Goal: Task Accomplishment & Management: Manage account settings

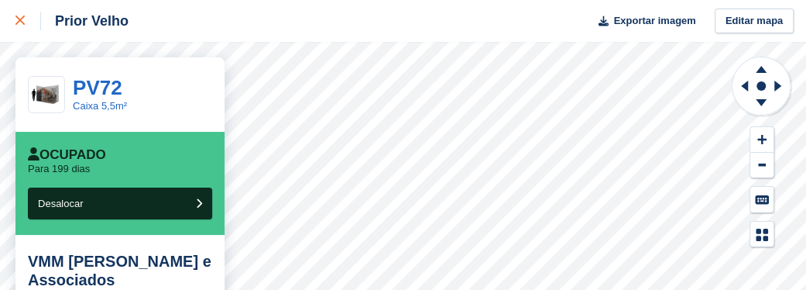
click at [19, 20] on icon at bounding box center [19, 19] width 9 height 9
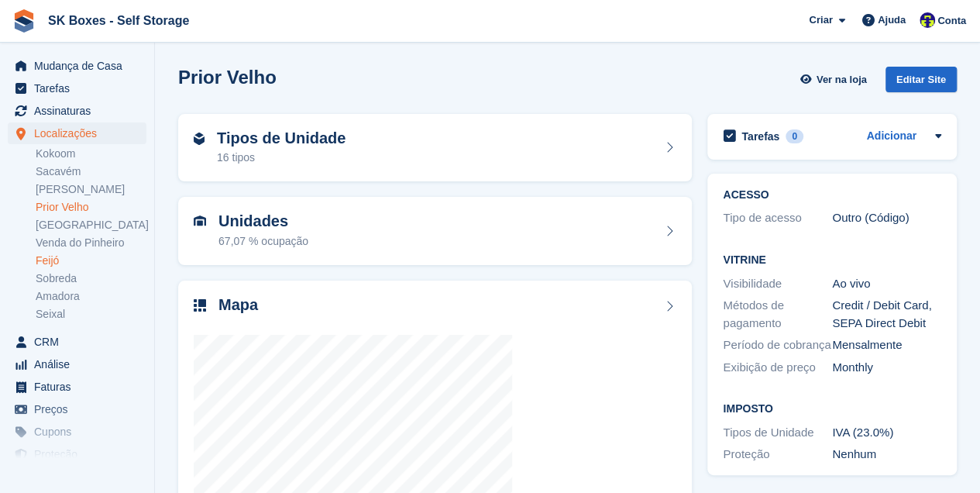
click at [53, 259] on link "Feijó" at bounding box center [91, 260] width 111 height 15
click at [529, 327] on div at bounding box center [435, 471] width 483 height 310
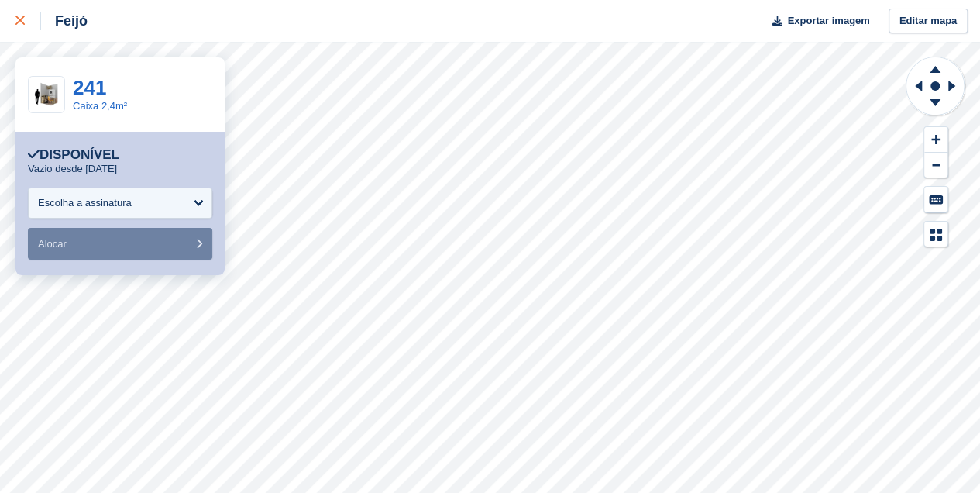
click at [14, 15] on link at bounding box center [20, 21] width 41 height 42
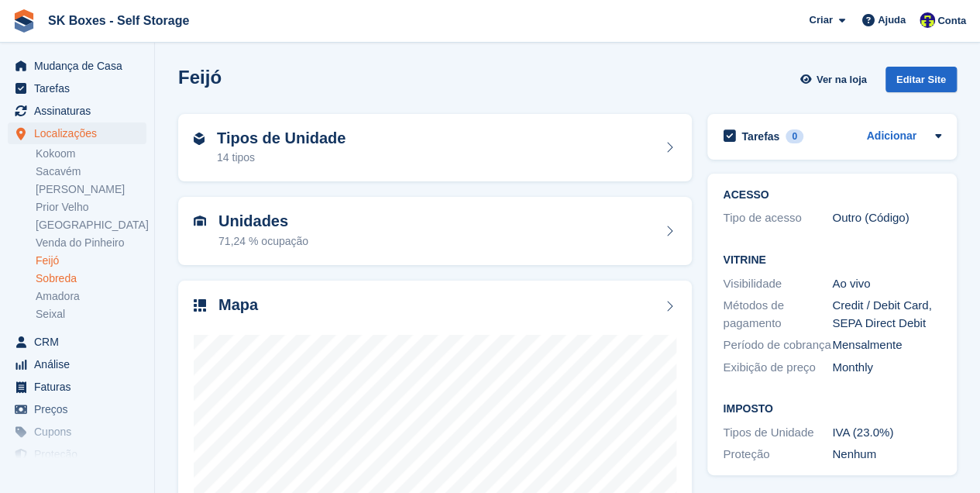
click at [64, 277] on link "Sobreda" at bounding box center [91, 278] width 111 height 15
click at [375, 331] on div at bounding box center [435, 471] width 483 height 310
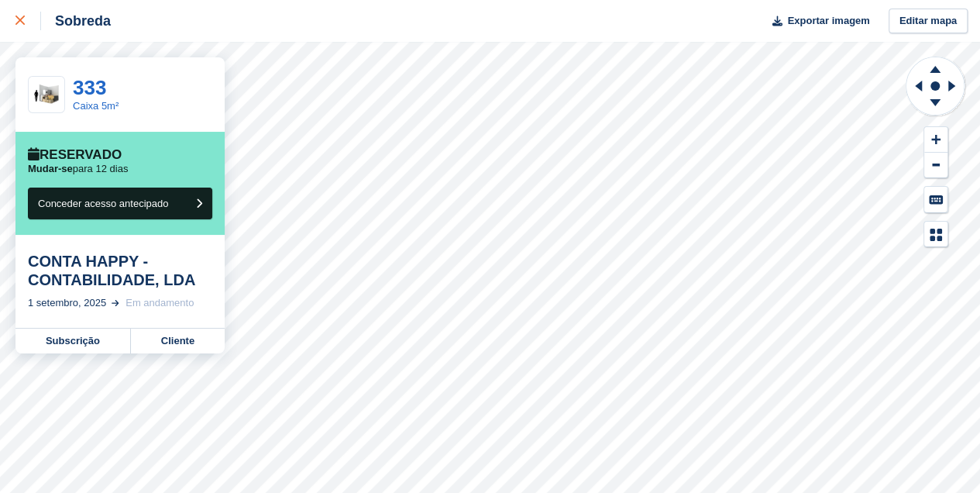
click at [26, 14] on div at bounding box center [28, 21] width 26 height 19
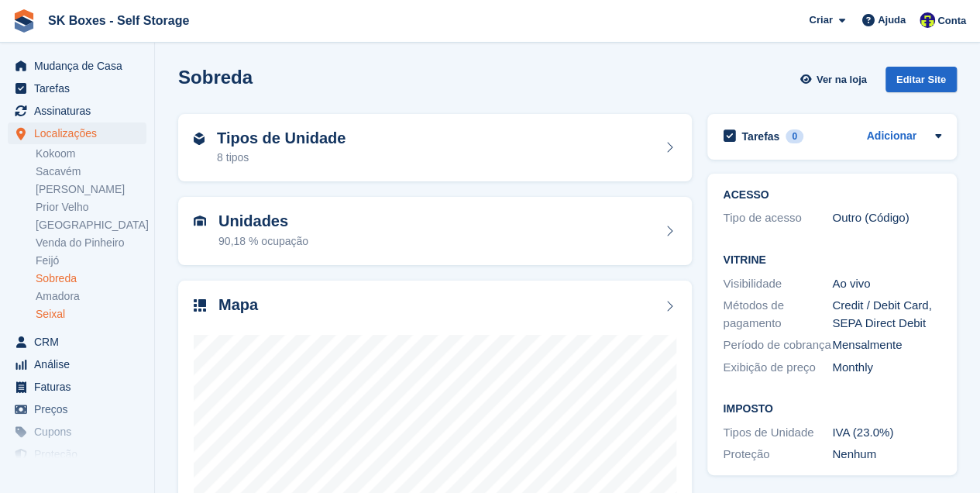
click at [60, 310] on link "Seixal" at bounding box center [91, 314] width 111 height 15
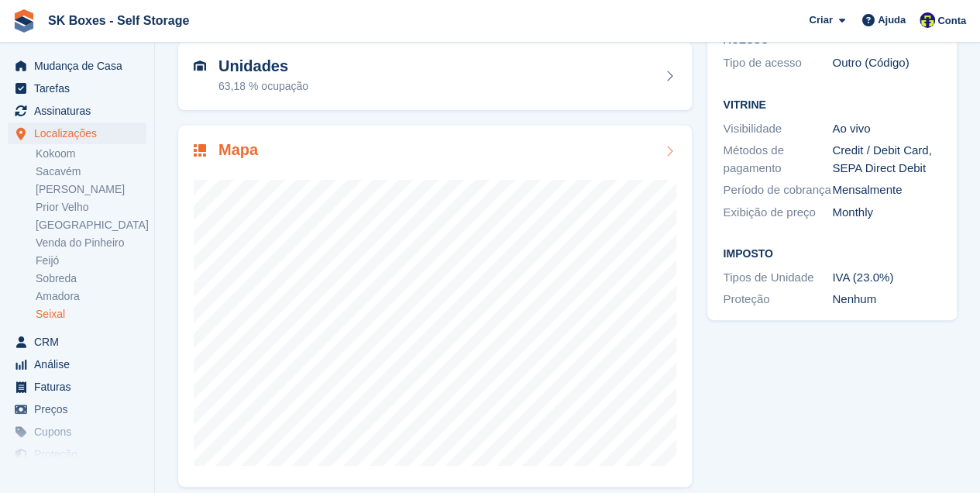
scroll to position [167, 0]
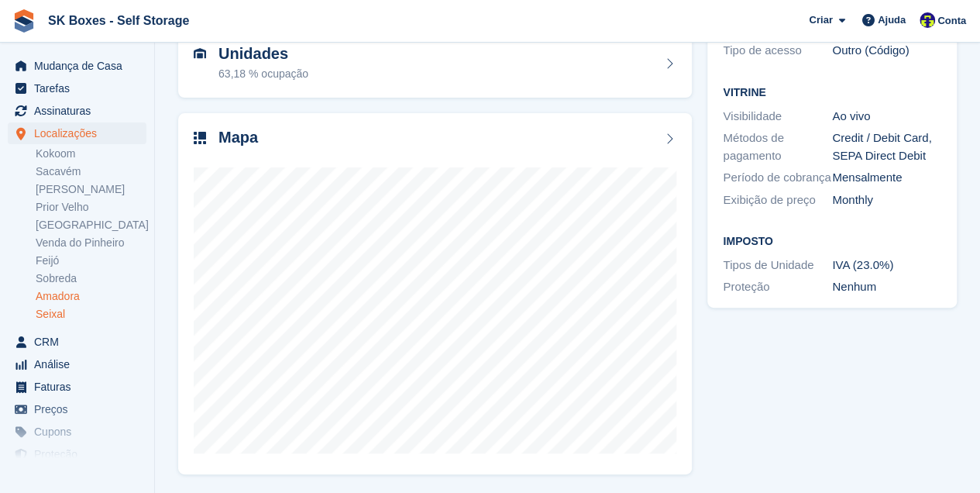
click at [43, 294] on link "Amadora" at bounding box center [91, 296] width 111 height 15
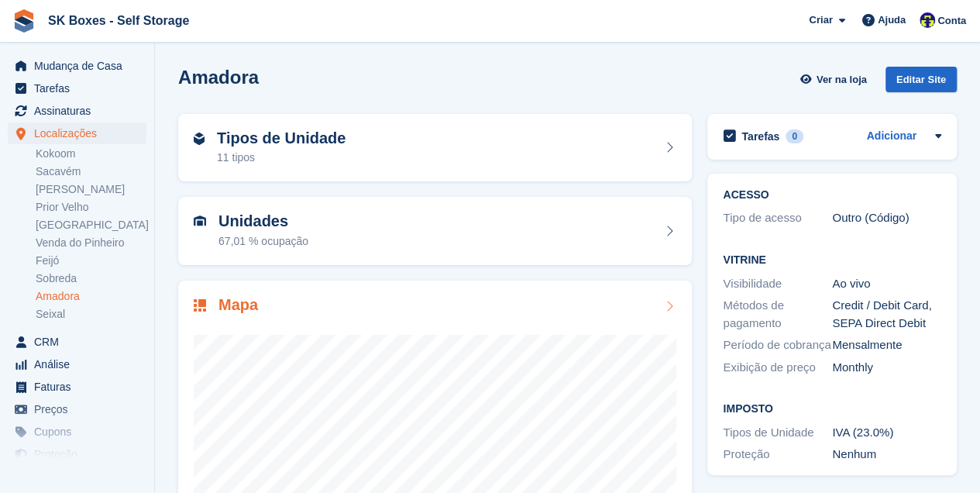
click at [442, 314] on div "Mapa" at bounding box center [435, 306] width 483 height 21
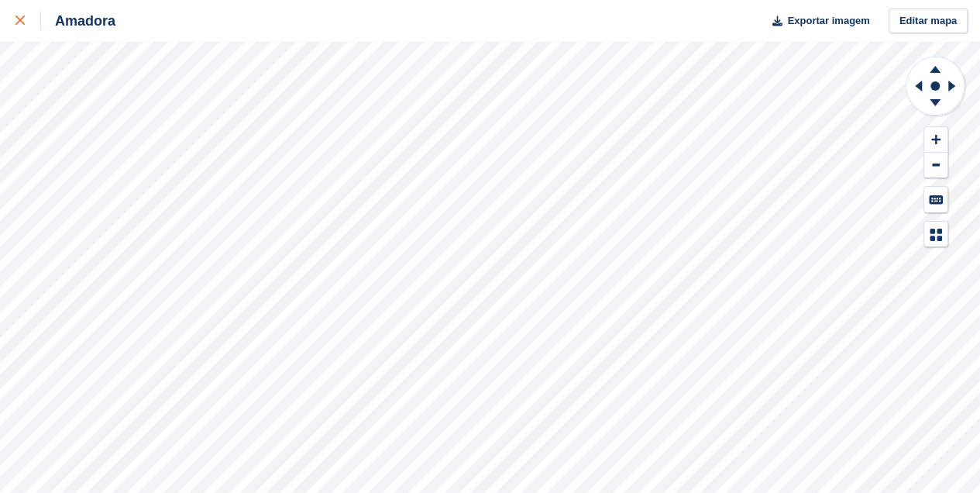
click at [9, 17] on link at bounding box center [20, 21] width 41 height 42
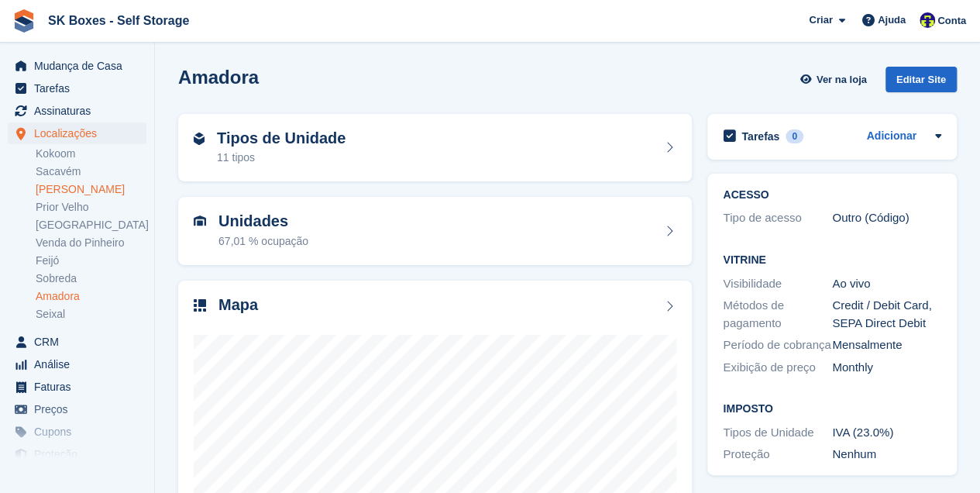
click at [65, 185] on link "[PERSON_NAME]" at bounding box center [91, 189] width 111 height 15
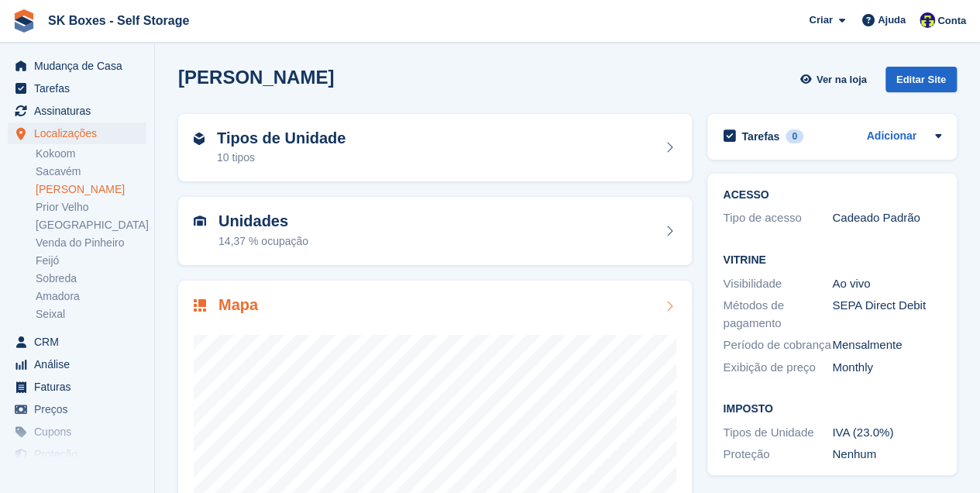
click at [332, 333] on div at bounding box center [435, 471] width 483 height 310
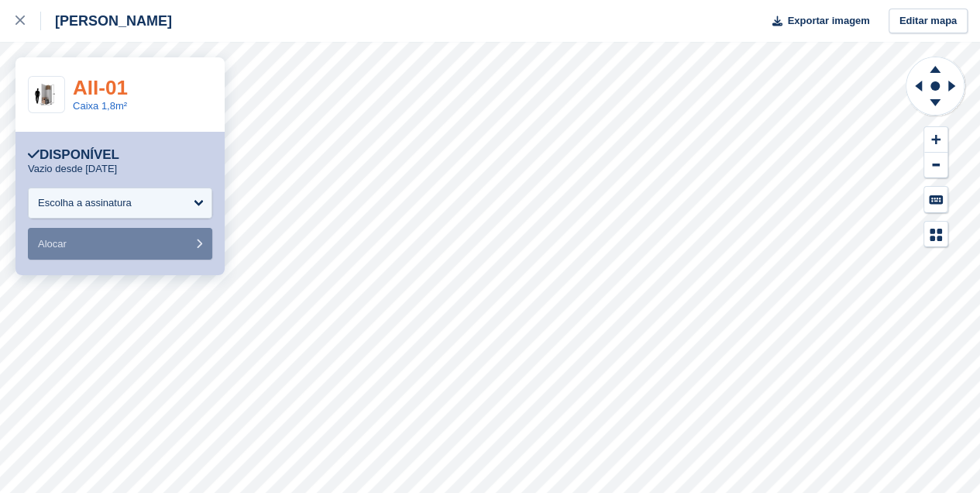
click at [84, 93] on link "AII-01" at bounding box center [100, 87] width 55 height 23
click at [26, 22] on div at bounding box center [28, 21] width 26 height 19
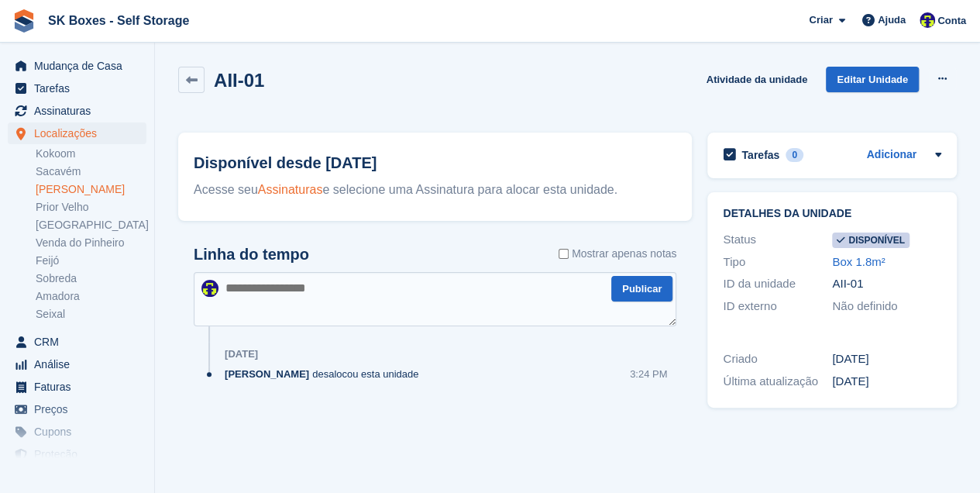
click at [297, 186] on link "Assinaturas" at bounding box center [290, 189] width 65 height 13
click at [938, 81] on icon at bounding box center [942, 79] width 9 height 10
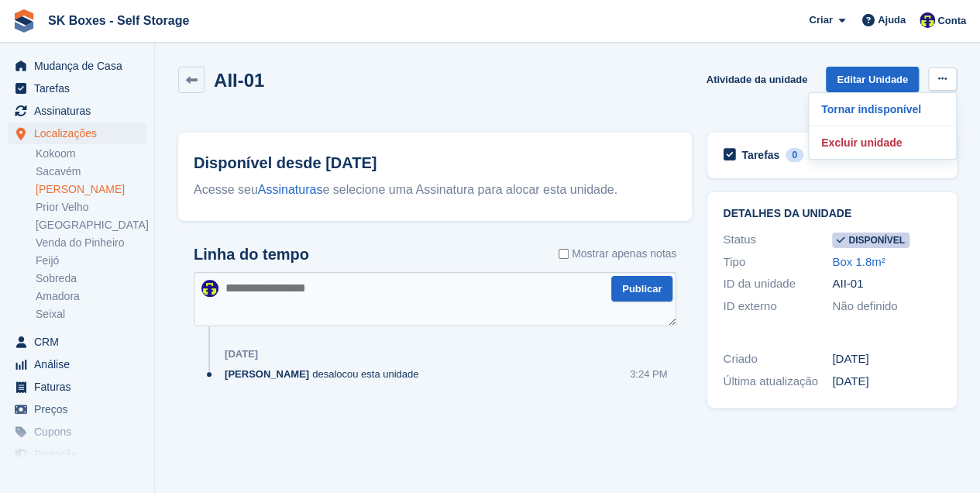
click at [358, 83] on div "AII-01 Atividade da unidade Editar Unidade Tornar indisponível Excluir unidade" at bounding box center [567, 89] width 778 height 44
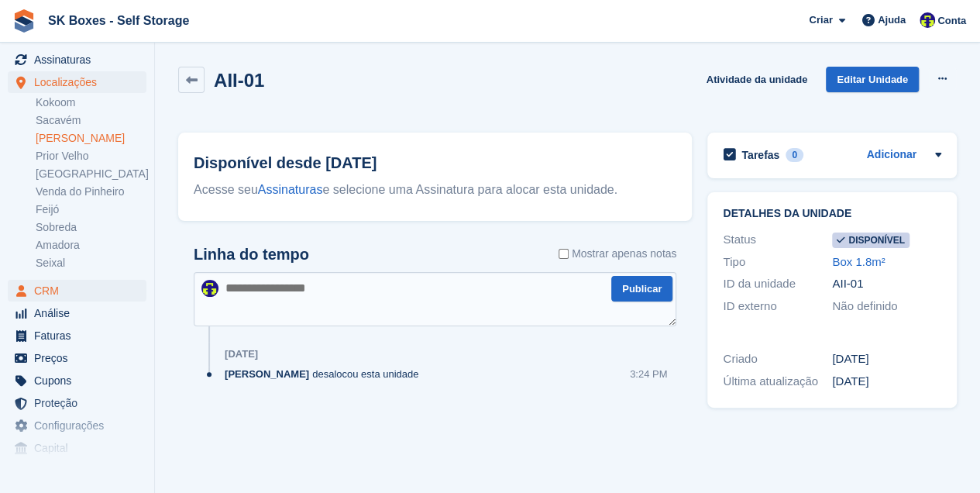
scroll to position [51, 0]
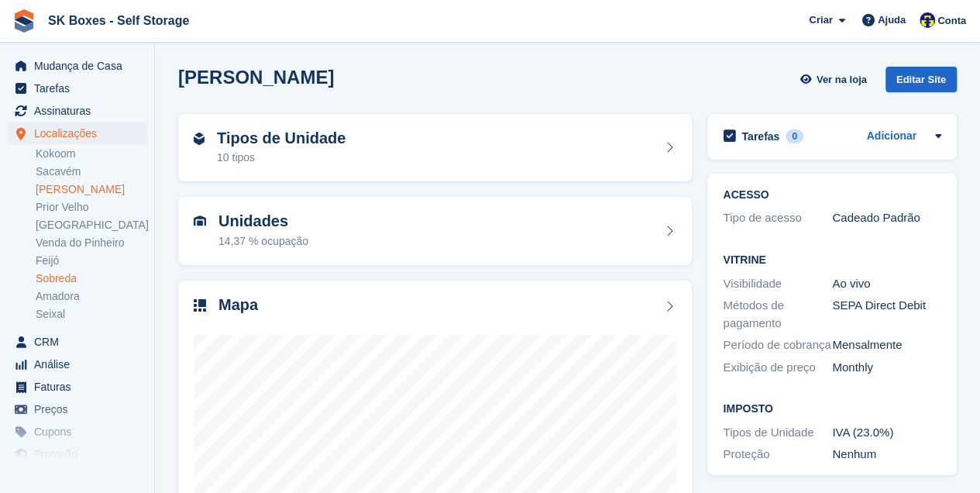
click at [78, 279] on link "Sobreda" at bounding box center [91, 278] width 111 height 15
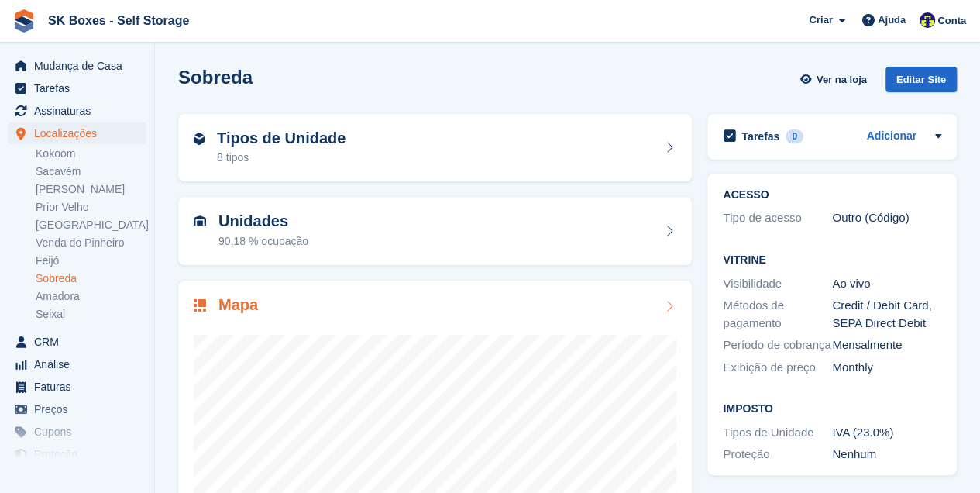
click at [400, 326] on div at bounding box center [435, 471] width 483 height 310
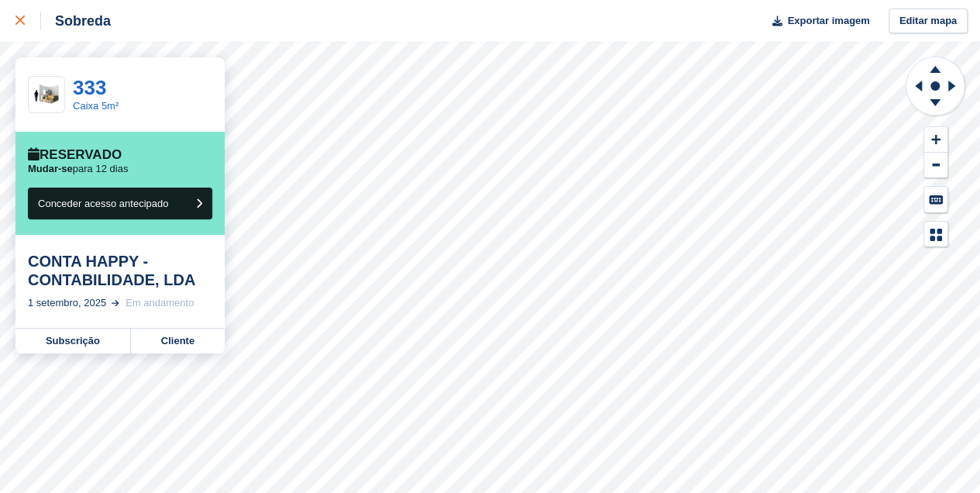
click at [17, 25] on icon at bounding box center [19, 19] width 9 height 9
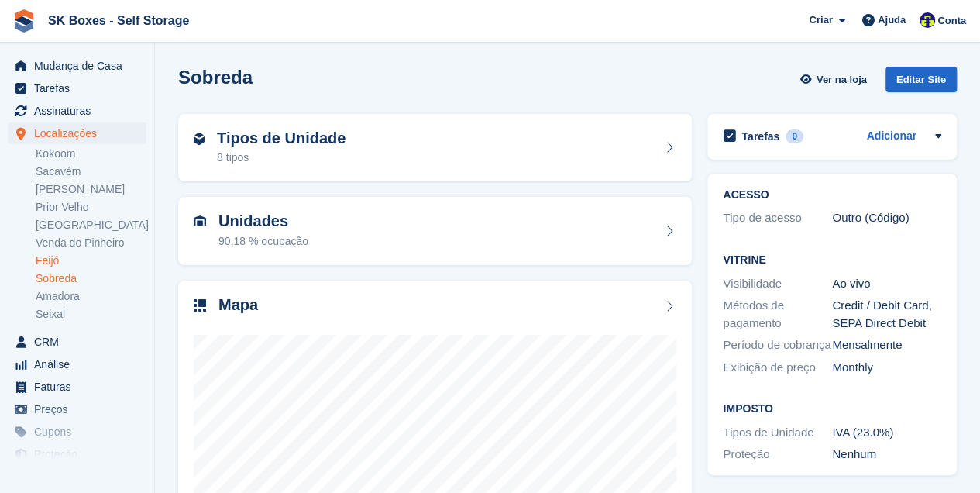
click at [46, 265] on link "Feijó" at bounding box center [91, 260] width 111 height 15
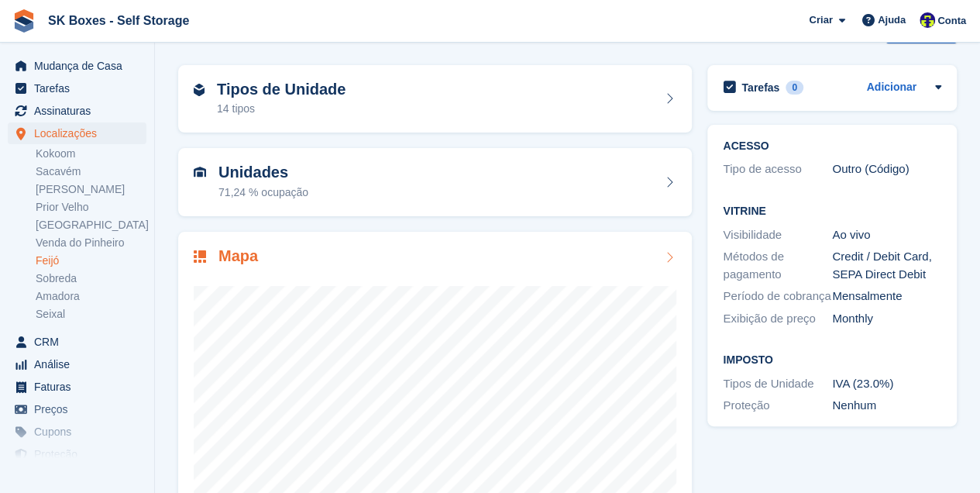
scroll to position [51, 0]
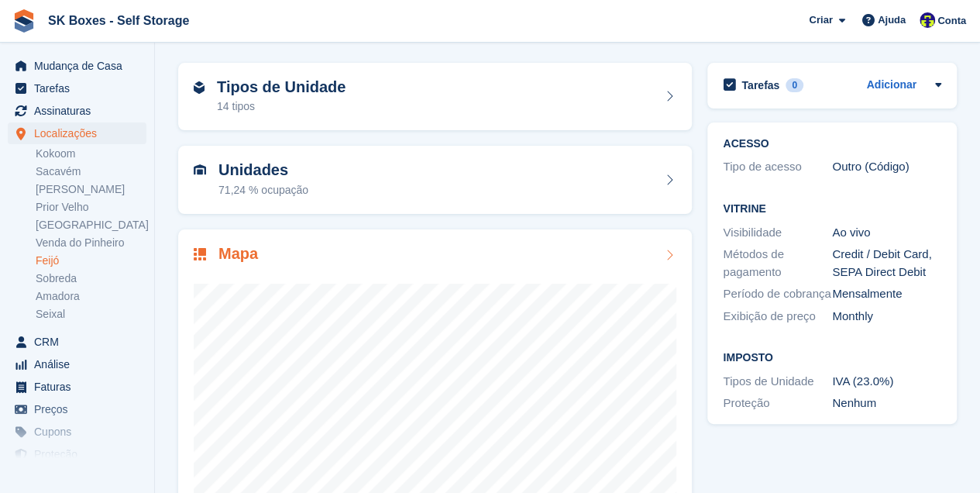
click at [380, 277] on div at bounding box center [435, 420] width 483 height 310
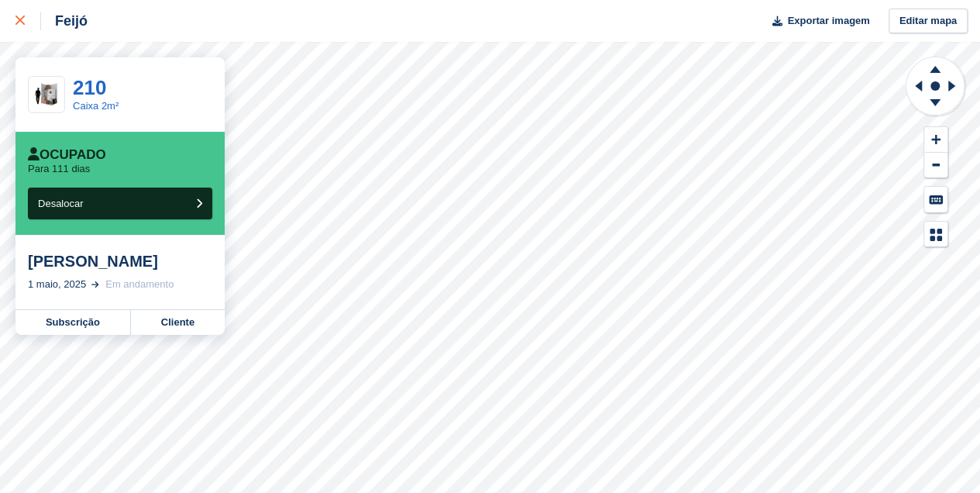
click at [19, 15] on div at bounding box center [28, 21] width 26 height 19
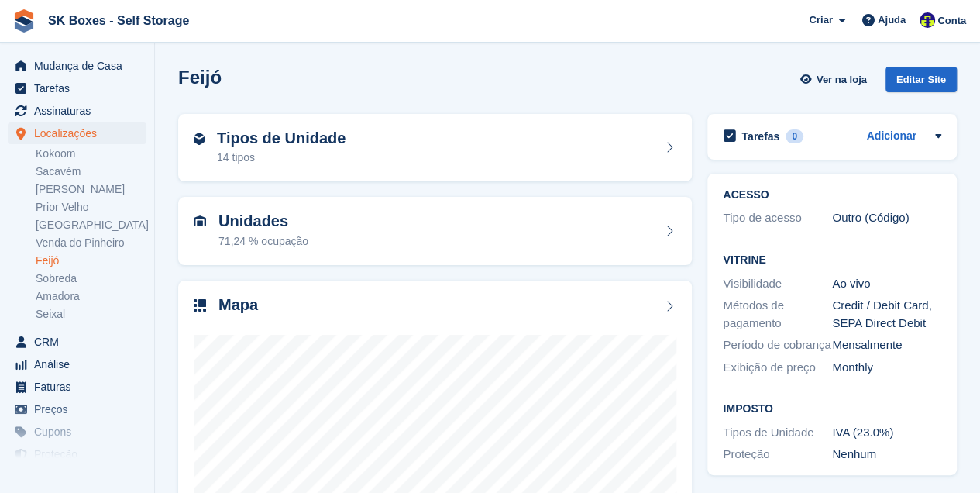
drag, startPoint x: 51, startPoint y: 312, endPoint x: 89, endPoint y: 326, distance: 40.4
click at [51, 312] on link "Seixal" at bounding box center [91, 314] width 111 height 15
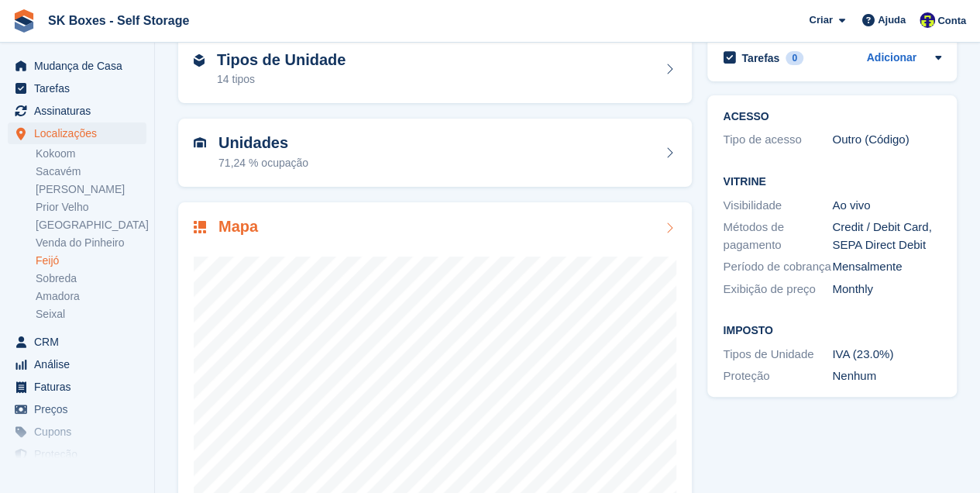
scroll to position [155, 0]
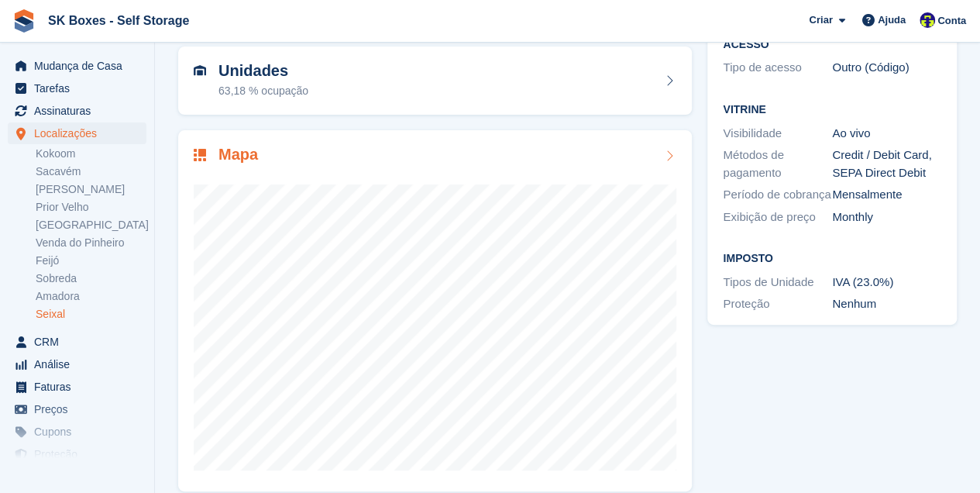
scroll to position [155, 0]
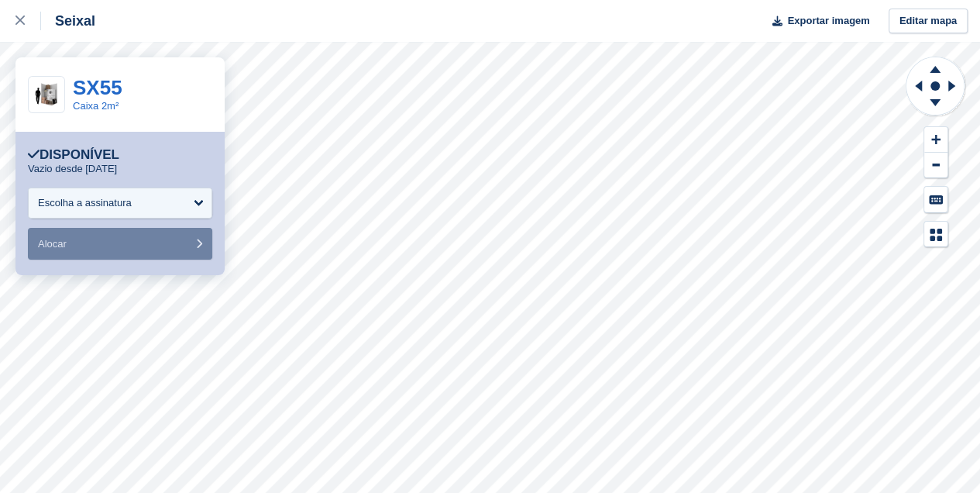
click at [63, 158] on font "Disponível" at bounding box center [80, 154] width 80 height 15
click at [66, 95] on div "SX55 Caixa 2m²" at bounding box center [119, 94] width 209 height 74
click at [91, 95] on link "SX55" at bounding box center [98, 87] width 50 height 23
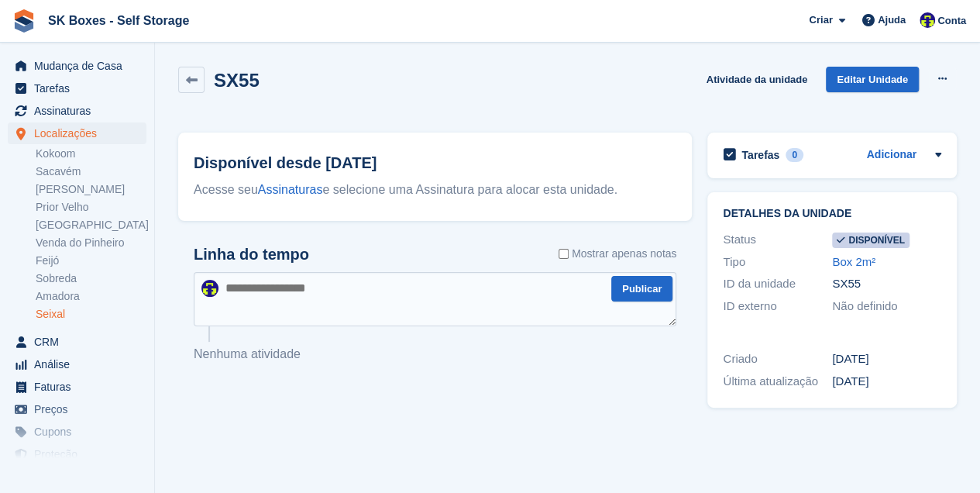
click at [40, 318] on link "Seixal" at bounding box center [91, 314] width 111 height 15
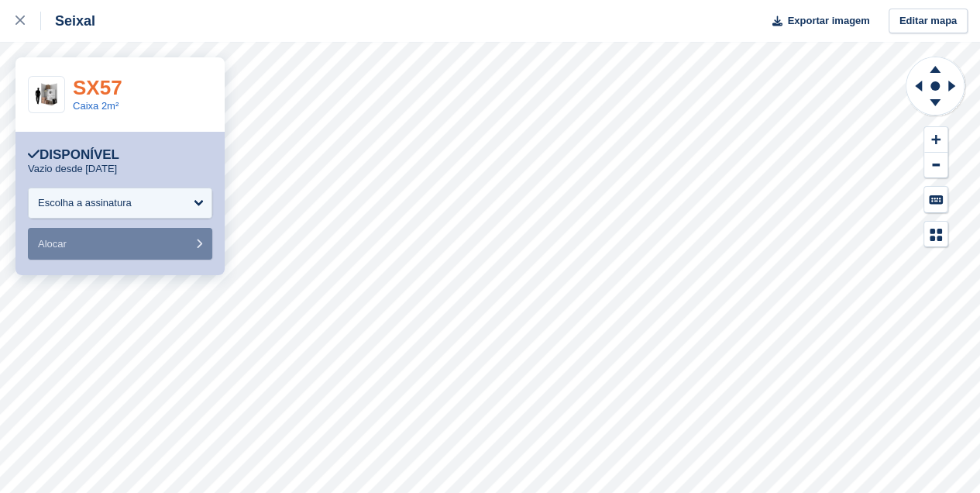
click at [82, 96] on link "SX57" at bounding box center [98, 87] width 50 height 23
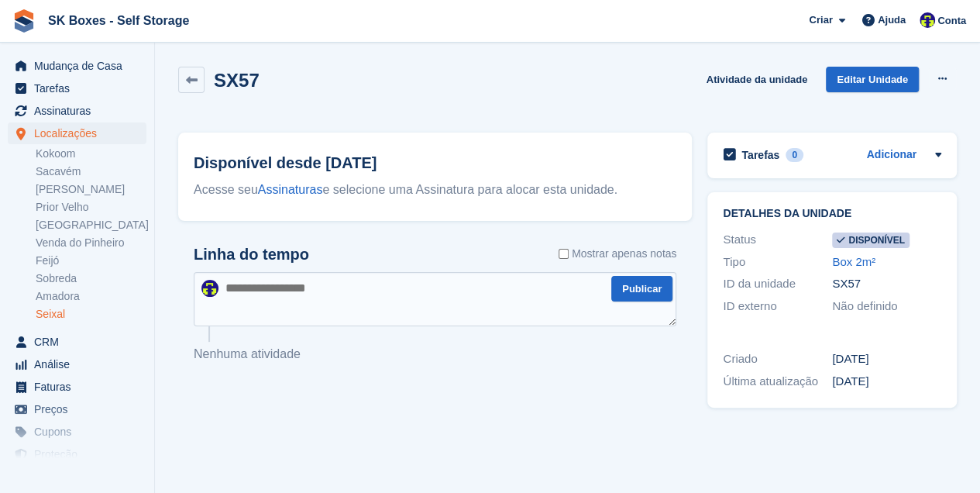
click at [64, 310] on link "Seixal" at bounding box center [91, 314] width 111 height 15
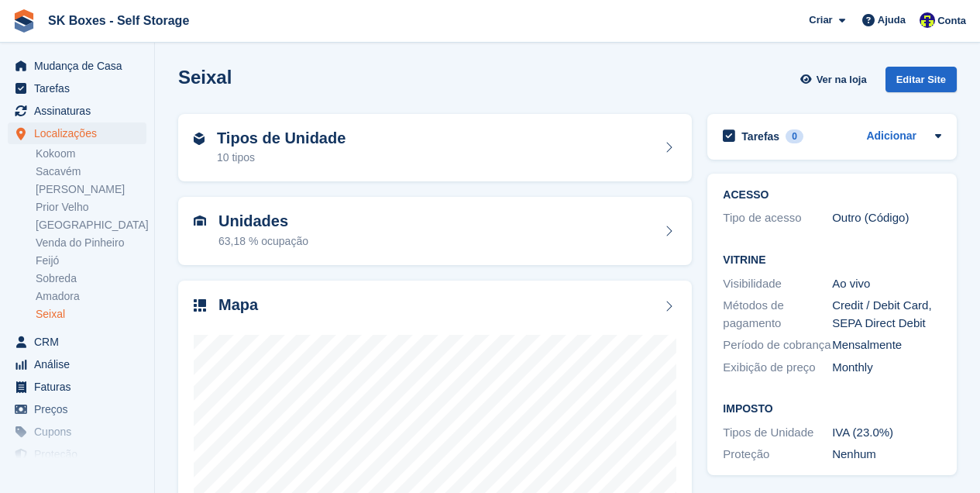
scroll to position [155, 0]
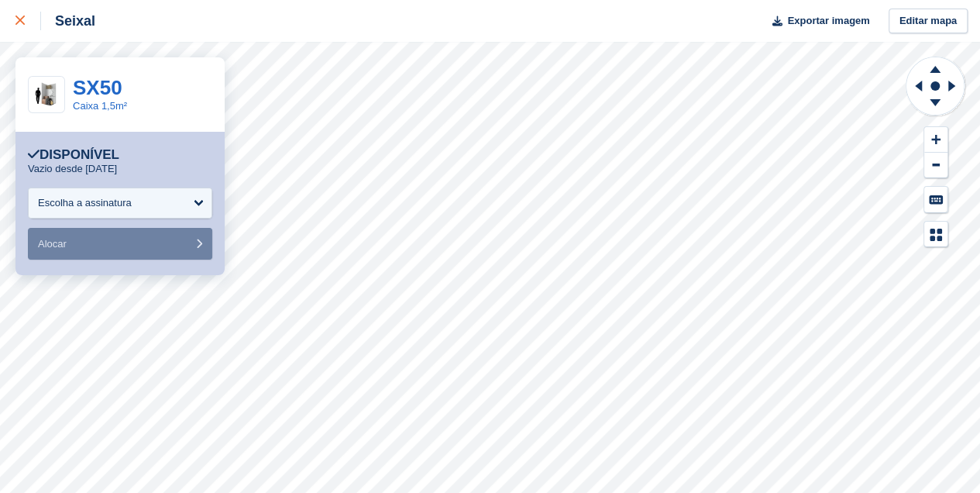
click at [23, 20] on icon at bounding box center [19, 19] width 9 height 9
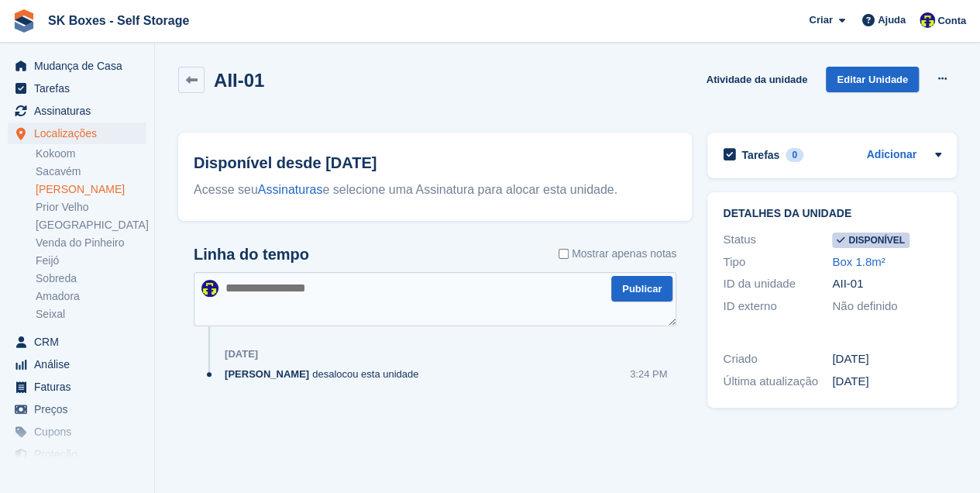
scroll to position [51, 0]
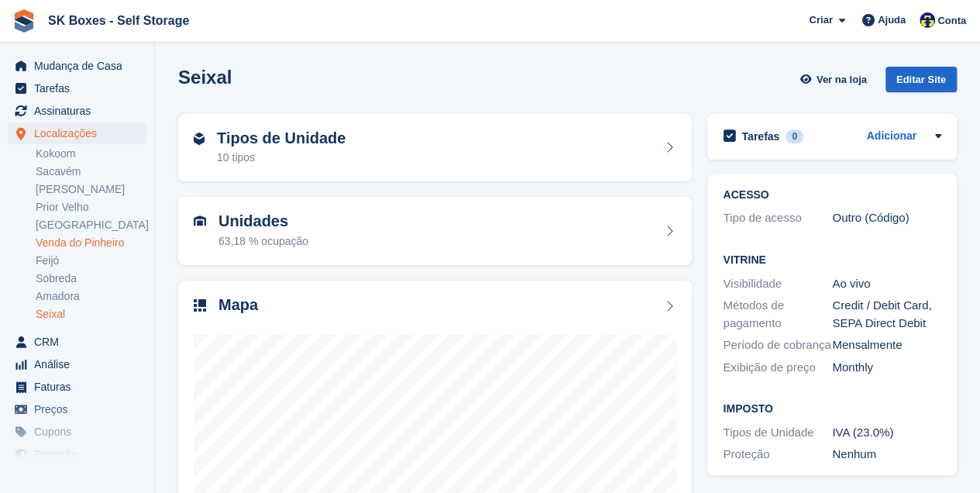
click at [84, 242] on link "Venda do Pinheiro" at bounding box center [91, 242] width 111 height 15
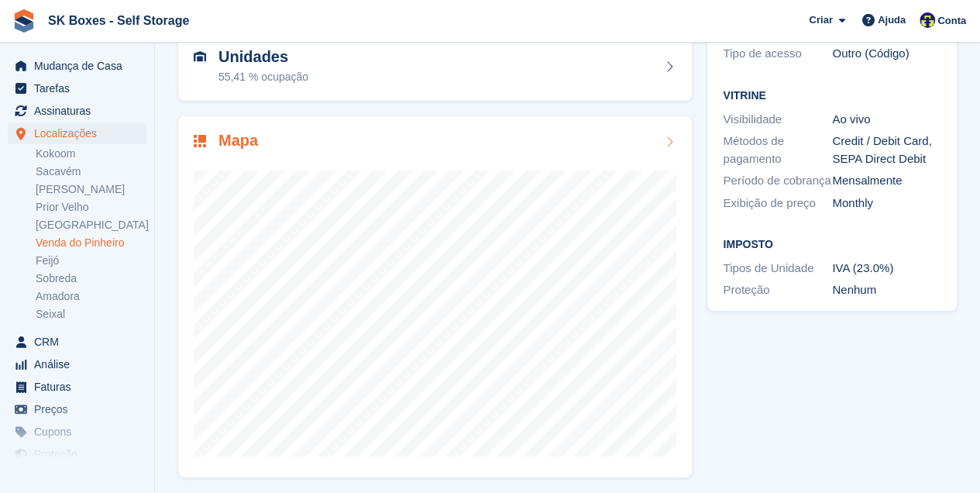
scroll to position [167, 0]
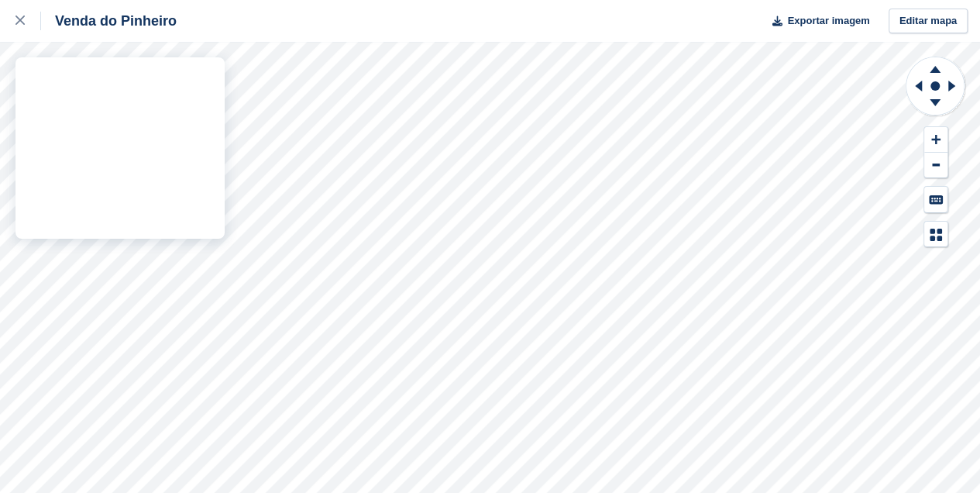
click at [220, 259] on div "Venda do Pinheiro Exportar imagem Editar mapa" at bounding box center [490, 246] width 980 height 493
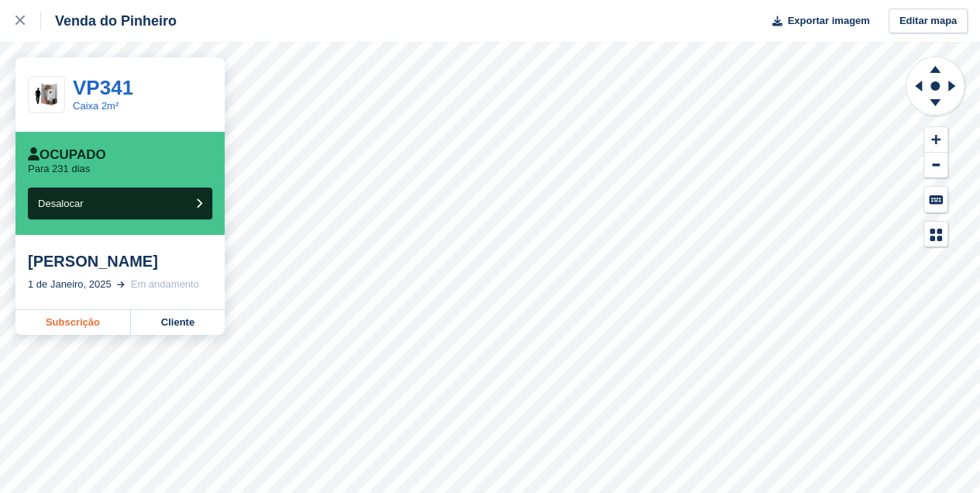
click at [68, 318] on link "Subscrição" at bounding box center [72, 322] width 115 height 25
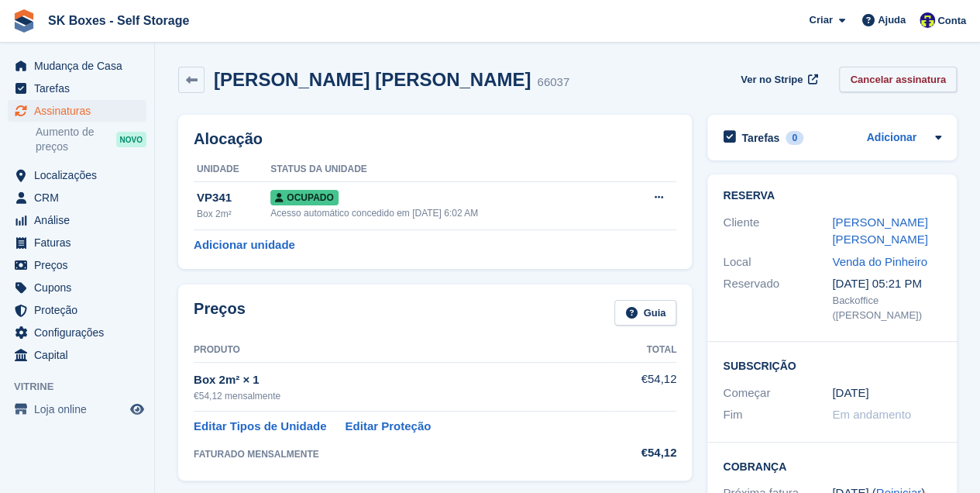
click at [901, 81] on link "Cancelar assinatura" at bounding box center [898, 80] width 118 height 26
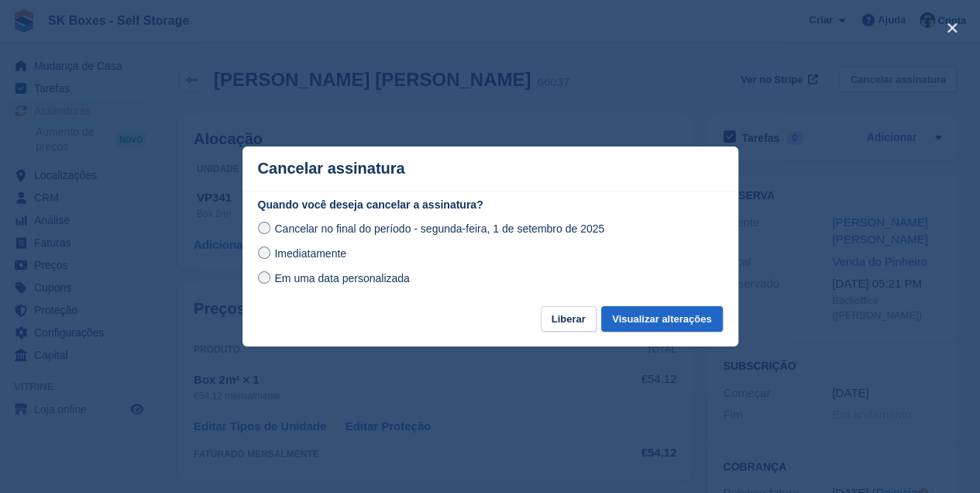
click at [286, 259] on span "Imediatamente" at bounding box center [310, 253] width 72 height 12
click at [641, 322] on button "Visualizar alterações" at bounding box center [661, 319] width 121 height 26
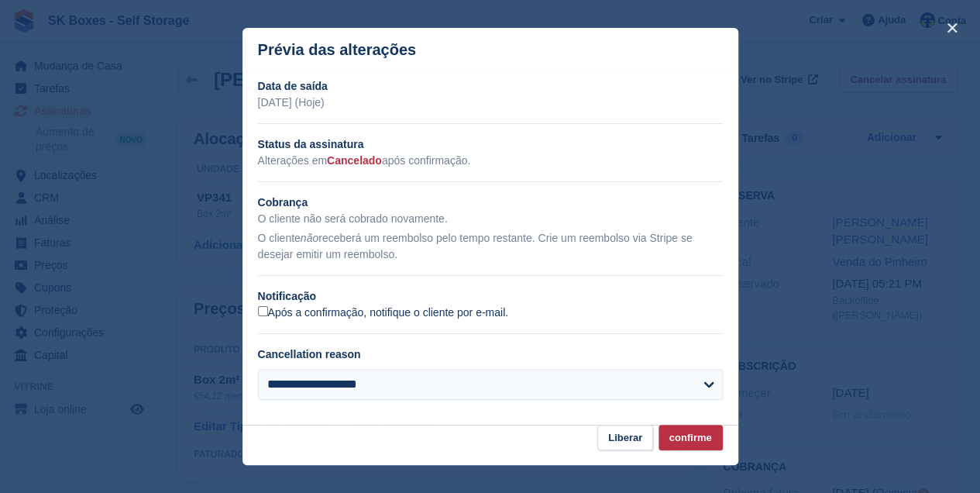
click at [267, 314] on label "Após a confirmação, notifique o cliente por e-mail." at bounding box center [383, 313] width 251 height 14
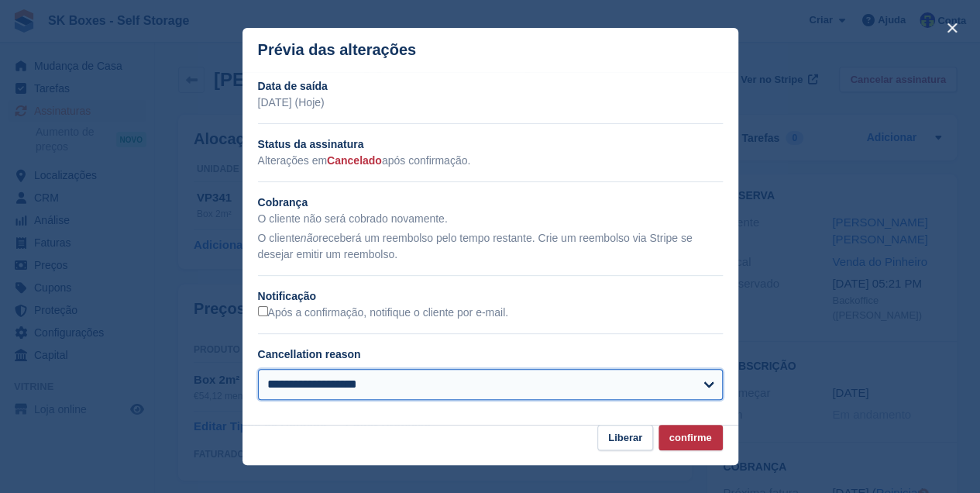
drag, startPoint x: 311, startPoint y: 386, endPoint x: 307, endPoint y: 376, distance: 10.4
click at [307, 376] on select "**********" at bounding box center [490, 384] width 465 height 31
select select "*****"
click at [258, 370] on select "**********" at bounding box center [490, 384] width 465 height 31
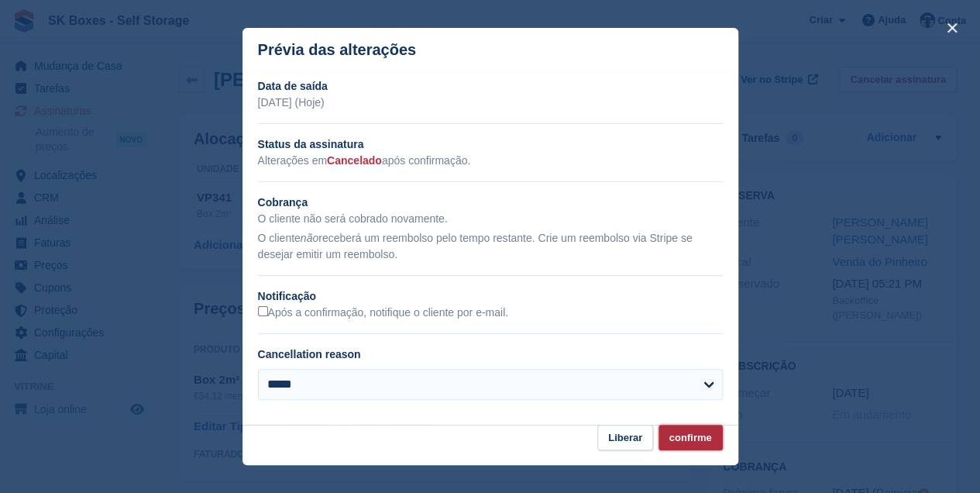
click at [682, 440] on button "confirme" at bounding box center [690, 437] width 64 height 26
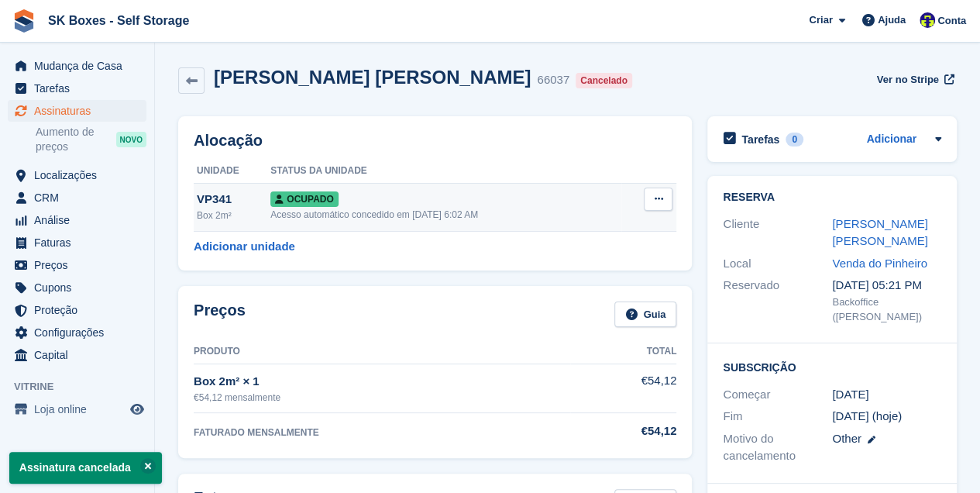
click at [389, 216] on div "Acesso automático concedido em [DATE] 6:02 AM" at bounding box center [445, 215] width 351 height 14
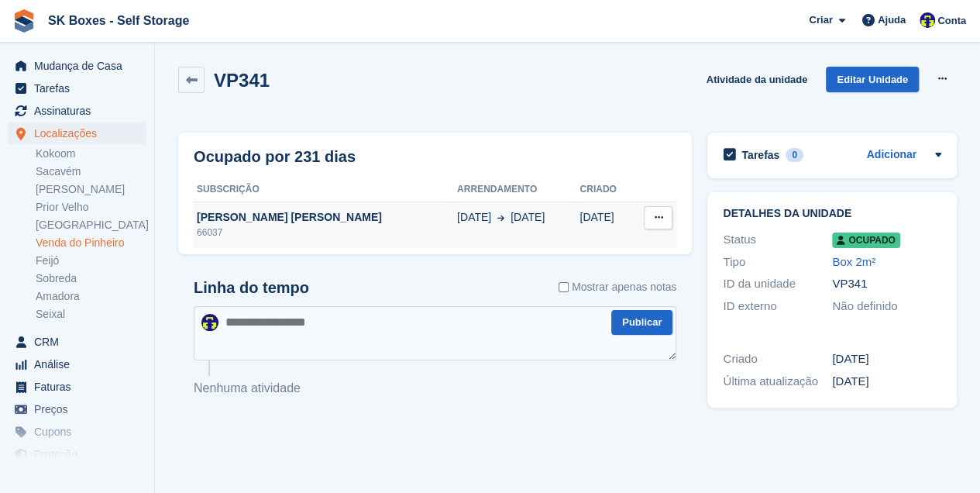
click at [660, 215] on icon at bounding box center [658, 217] width 9 height 10
click at [563, 246] on p "Desalocar" at bounding box center [598, 248] width 135 height 20
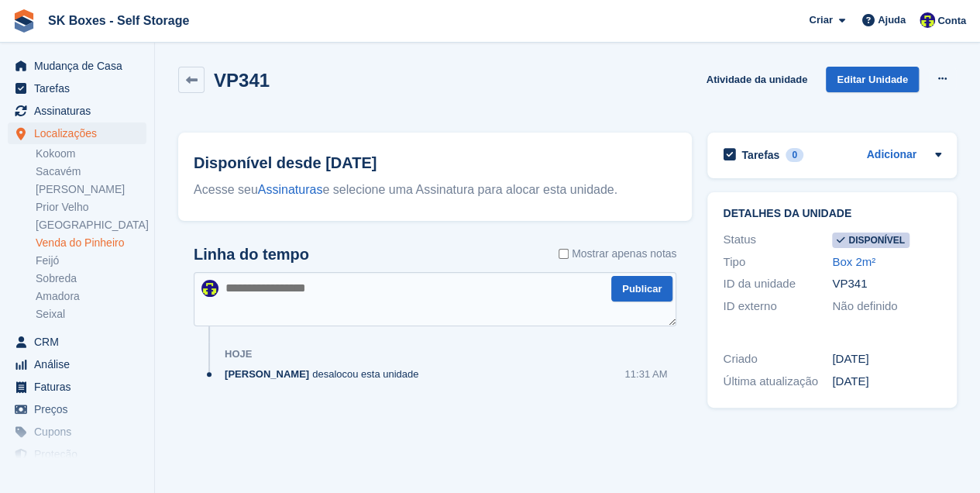
click at [101, 240] on link "Venda do Pinheiro" at bounding box center [91, 242] width 111 height 15
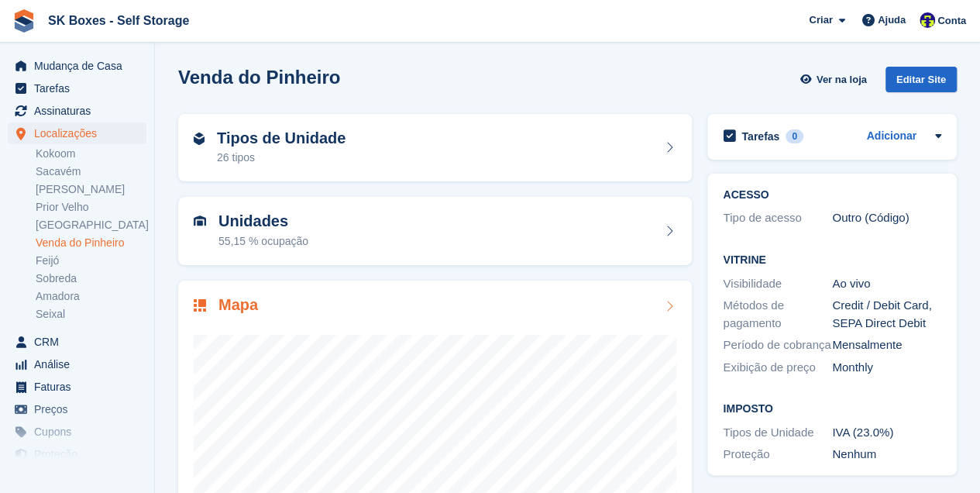
click at [294, 330] on div at bounding box center [435, 471] width 483 height 310
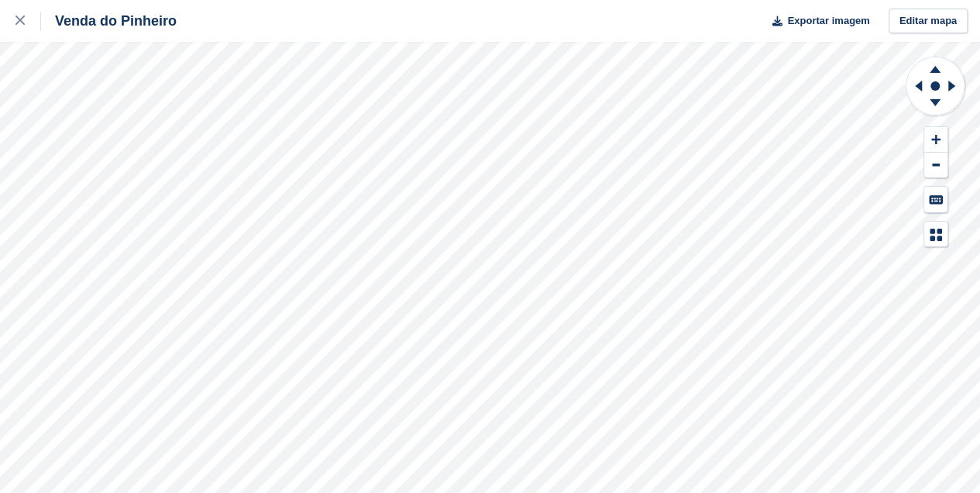
click at [119, 179] on div "Venda do Pinheiro Exportar imagem Editar mapa" at bounding box center [490, 246] width 980 height 493
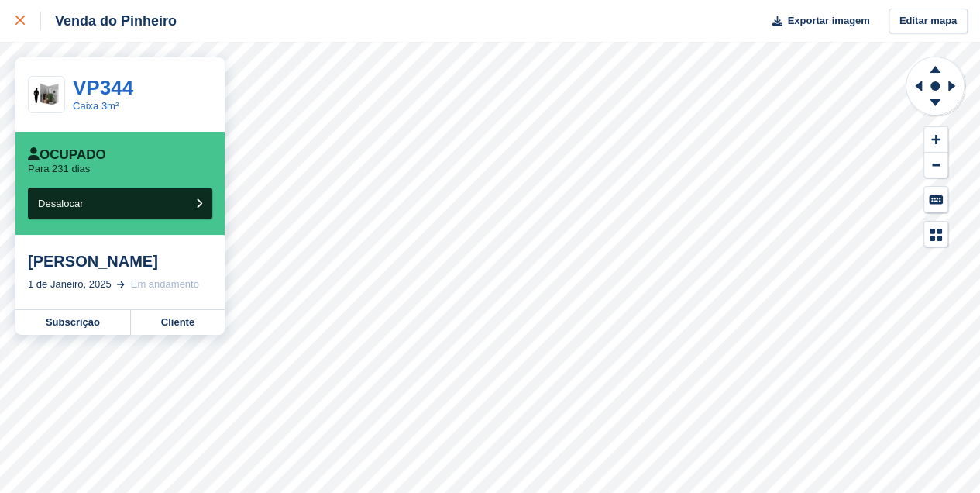
click at [22, 22] on icon at bounding box center [19, 19] width 9 height 9
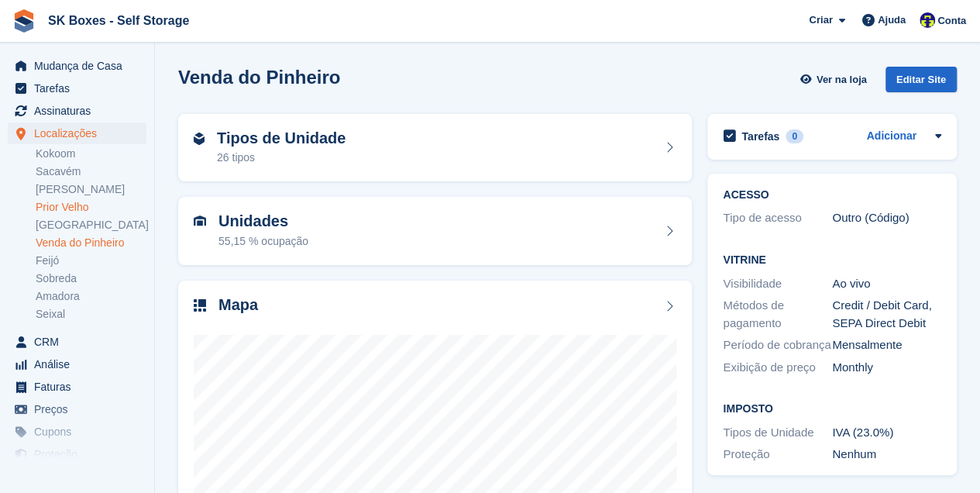
click at [53, 204] on link "Prior Velho" at bounding box center [91, 207] width 111 height 15
click at [431, 314] on div "Mapa" at bounding box center [435, 306] width 483 height 21
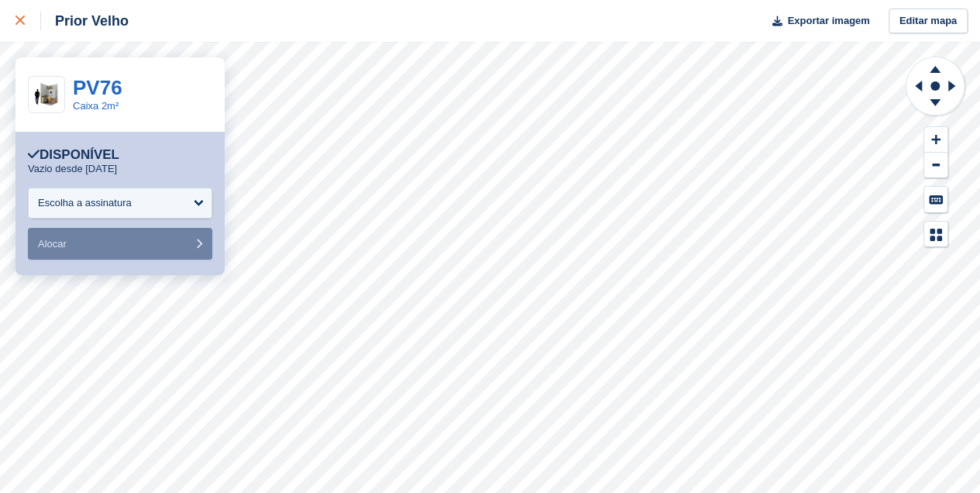
click at [25, 21] on div at bounding box center [28, 21] width 26 height 19
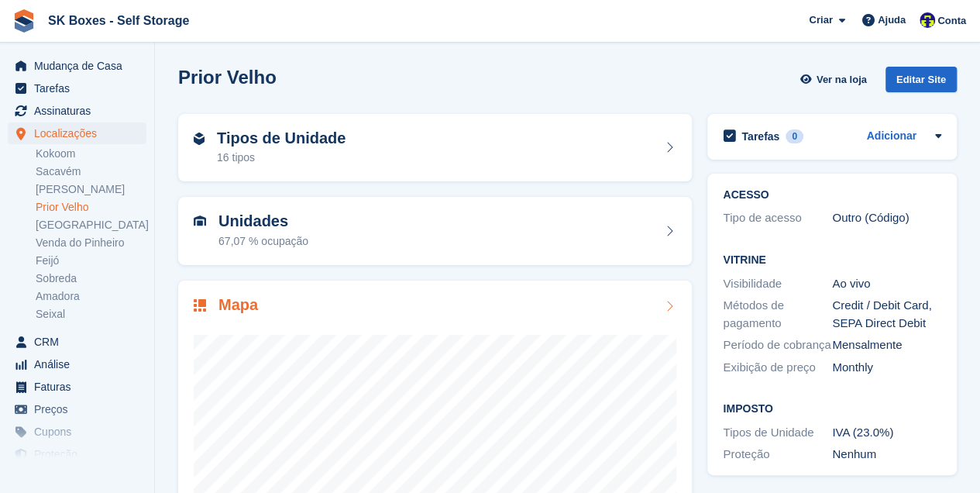
click at [356, 333] on div at bounding box center [435, 471] width 483 height 310
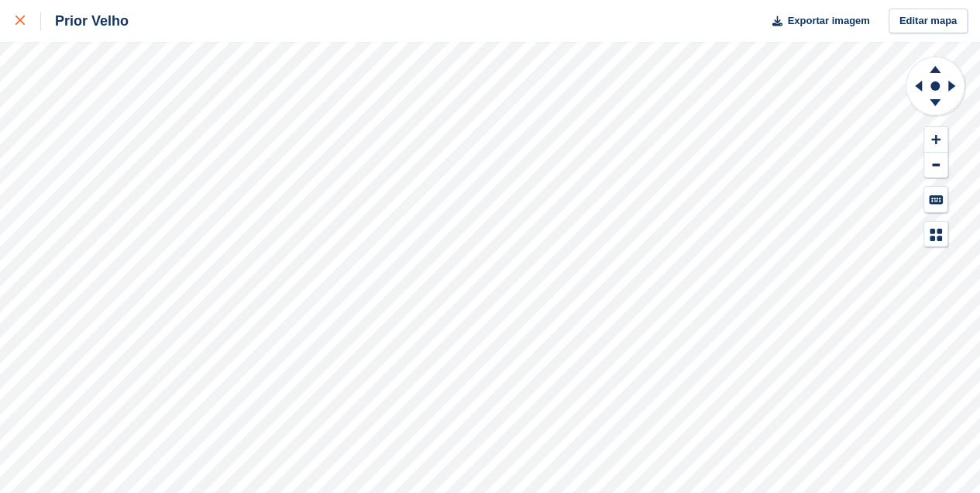
click at [17, 25] on icon at bounding box center [19, 19] width 9 height 9
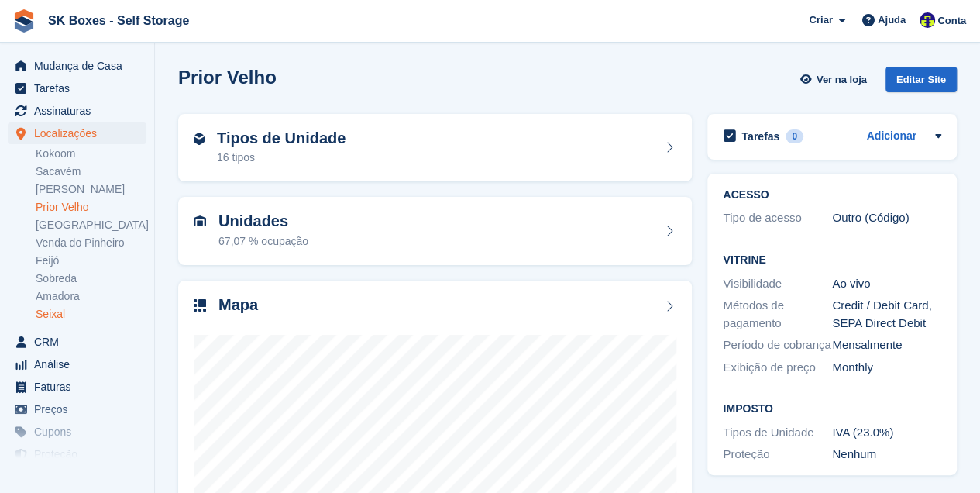
click at [63, 311] on link "Seixal" at bounding box center [91, 314] width 111 height 15
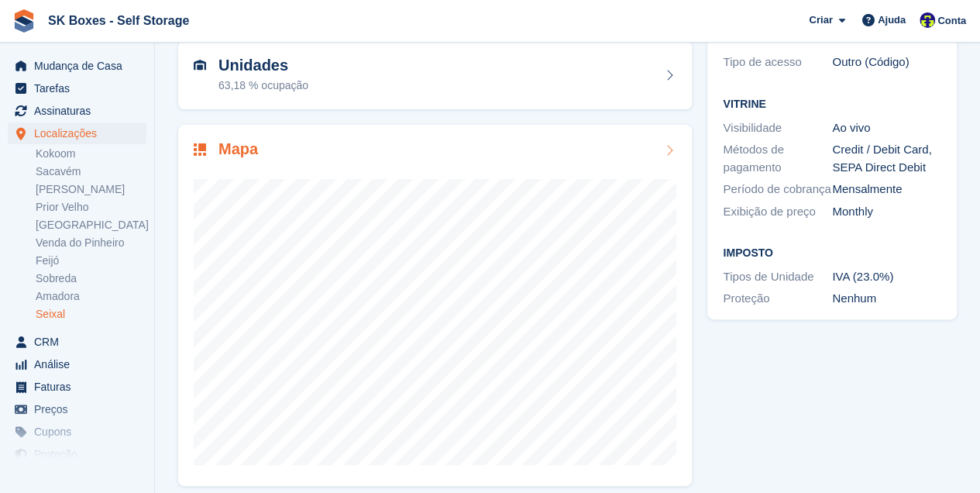
scroll to position [167, 0]
